Goal: Task Accomplishment & Management: Manage account settings

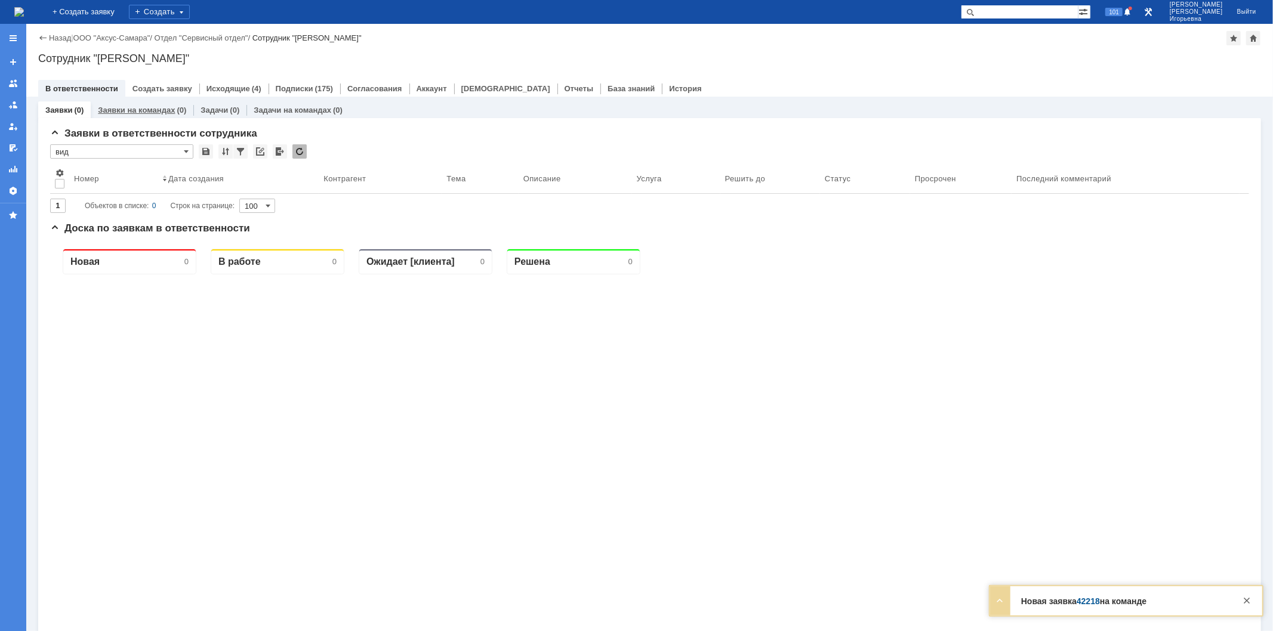
click at [138, 110] on link "Заявки на командах" at bounding box center [136, 110] width 77 height 9
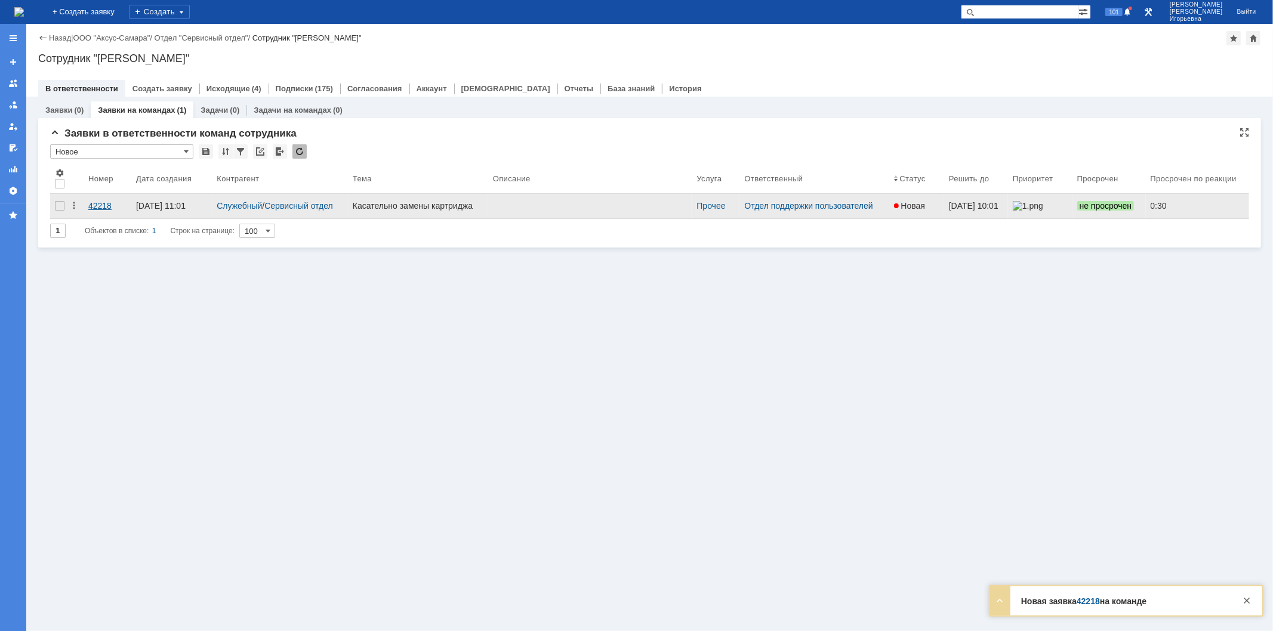
click at [106, 203] on div "42218" at bounding box center [107, 206] width 38 height 10
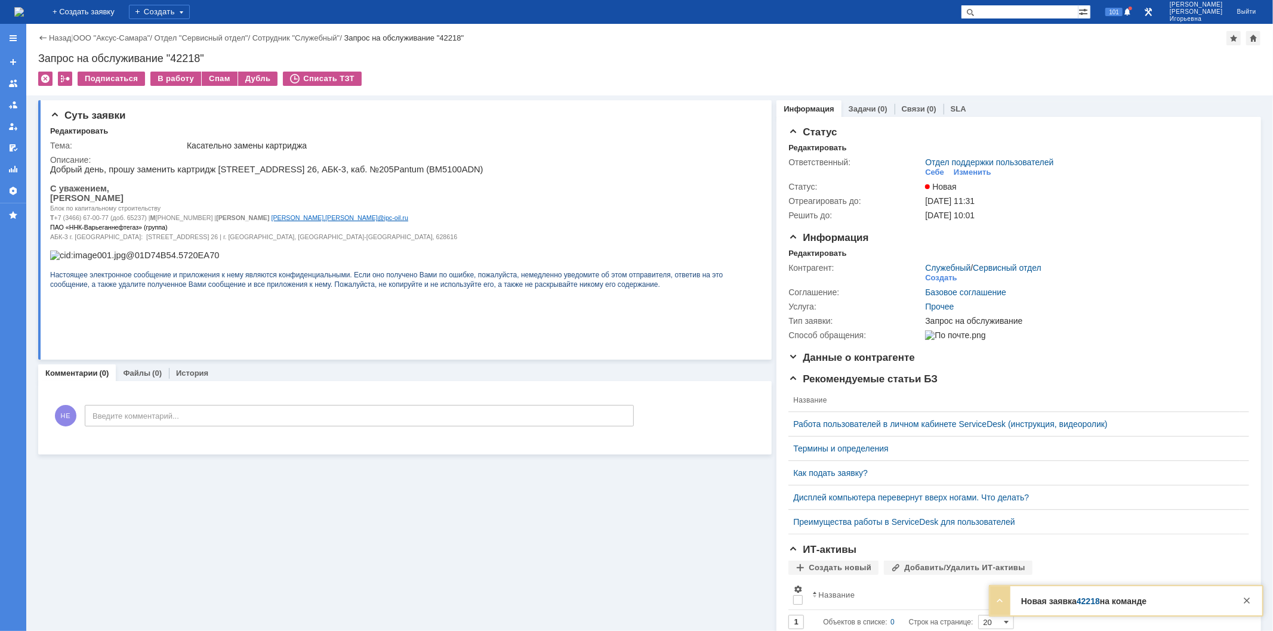
click at [21, 17] on img at bounding box center [19, 12] width 10 height 10
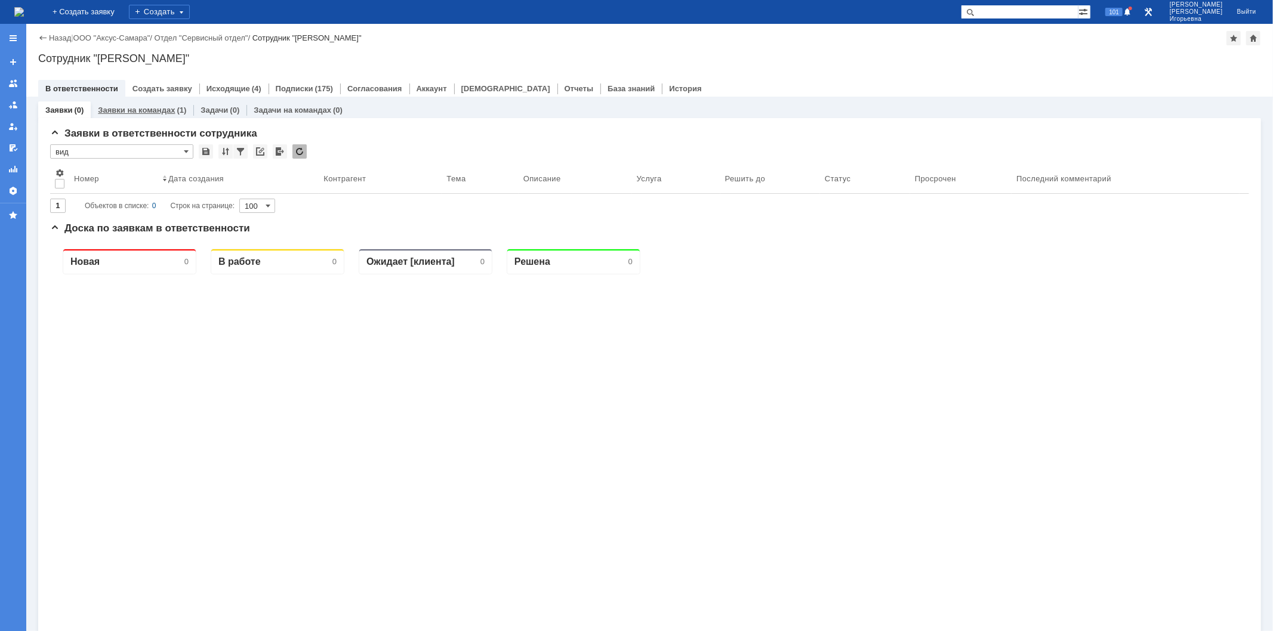
click at [124, 109] on link "Заявки на командах" at bounding box center [136, 110] width 77 height 9
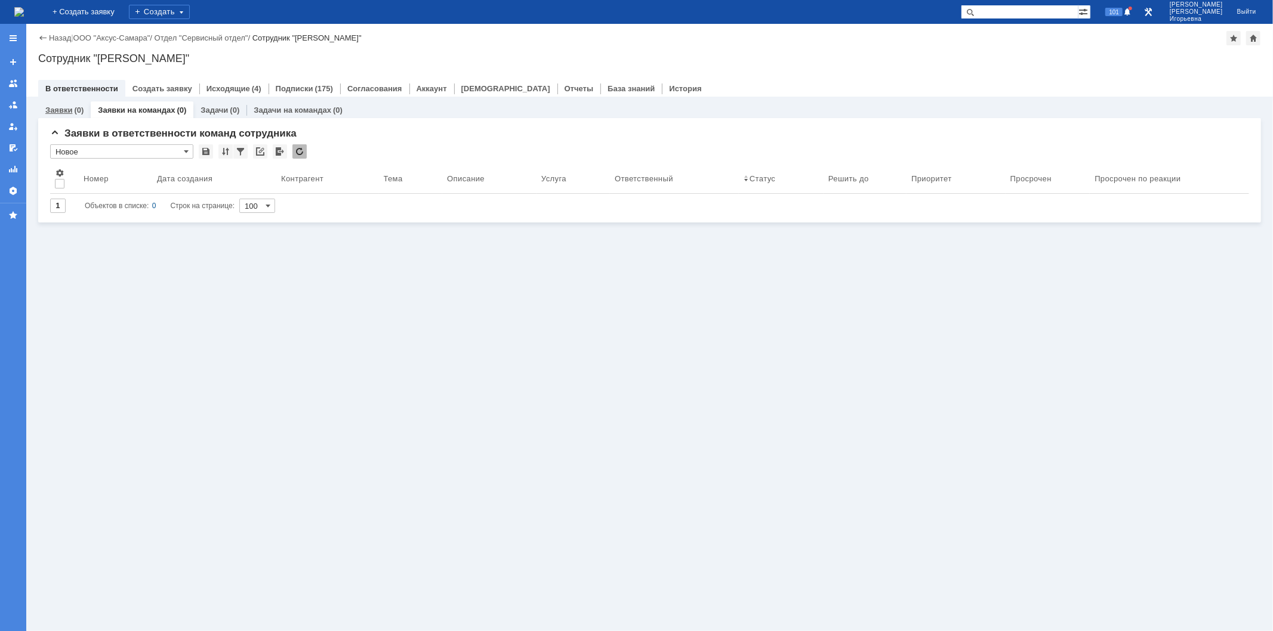
click at [61, 110] on link "Заявки" at bounding box center [58, 110] width 27 height 9
